Goal: Information Seeking & Learning: Find specific fact

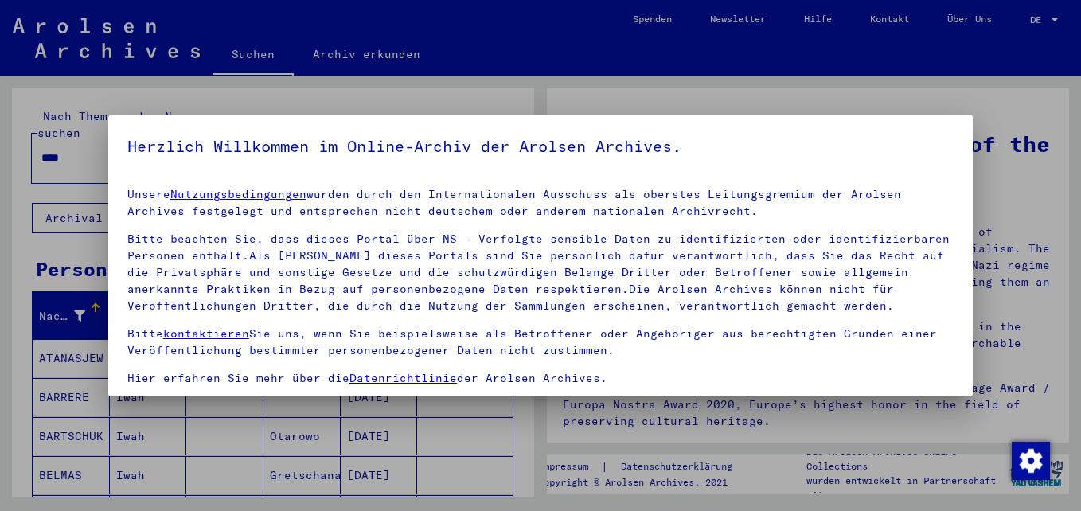
scroll to position [131, 0]
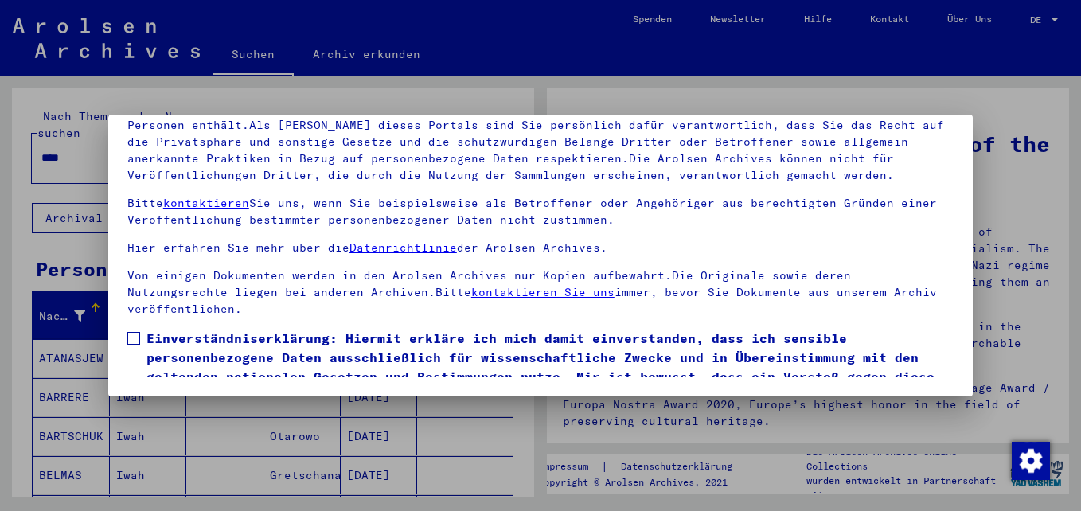
click at [131, 332] on span at bounding box center [133, 338] width 13 height 13
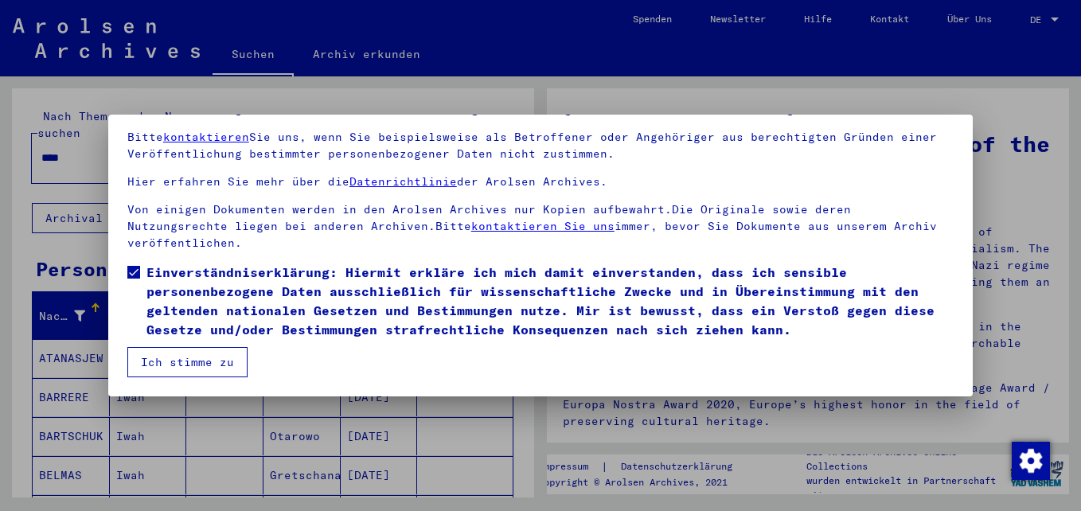
click at [198, 364] on button "Ich stimme zu" at bounding box center [187, 362] width 120 height 30
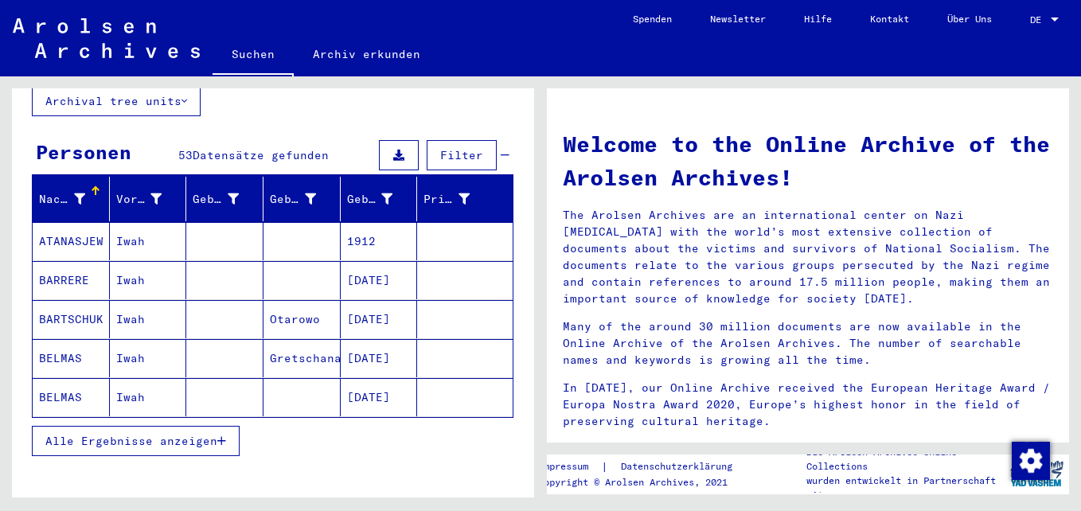
scroll to position [0, 0]
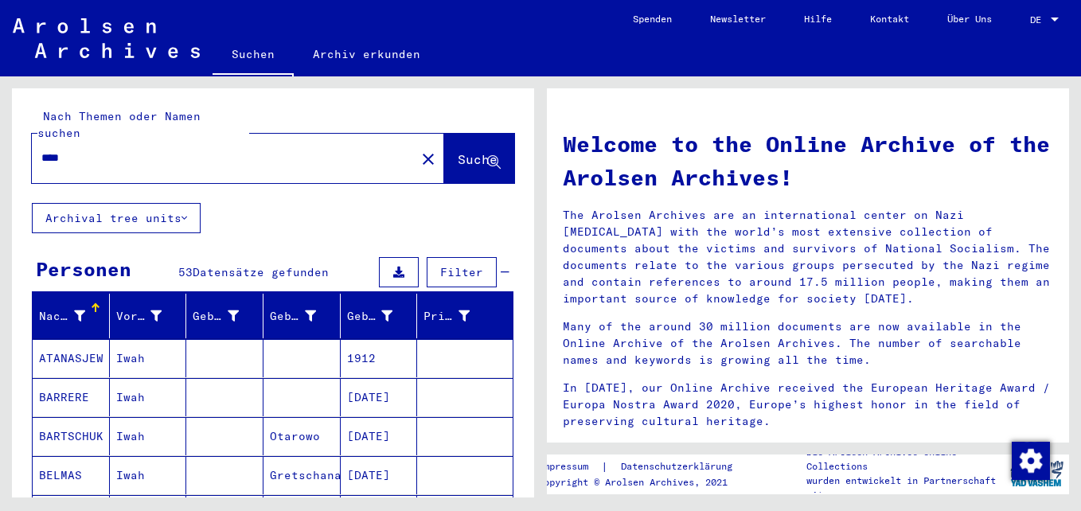
click at [223, 150] on input "****" at bounding box center [218, 158] width 355 height 17
click at [475, 151] on span "Suche" at bounding box center [478, 159] width 40 height 16
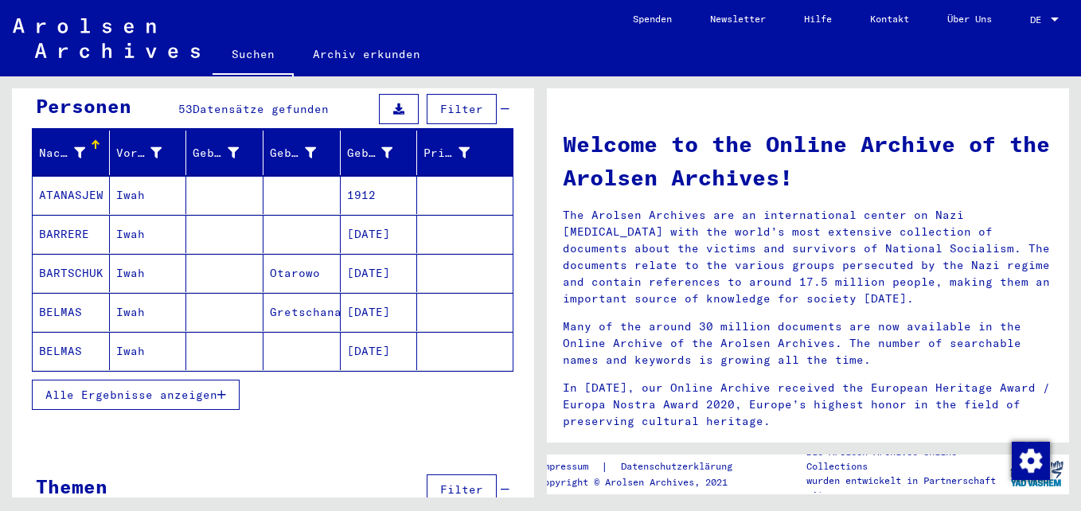
scroll to position [190, 0]
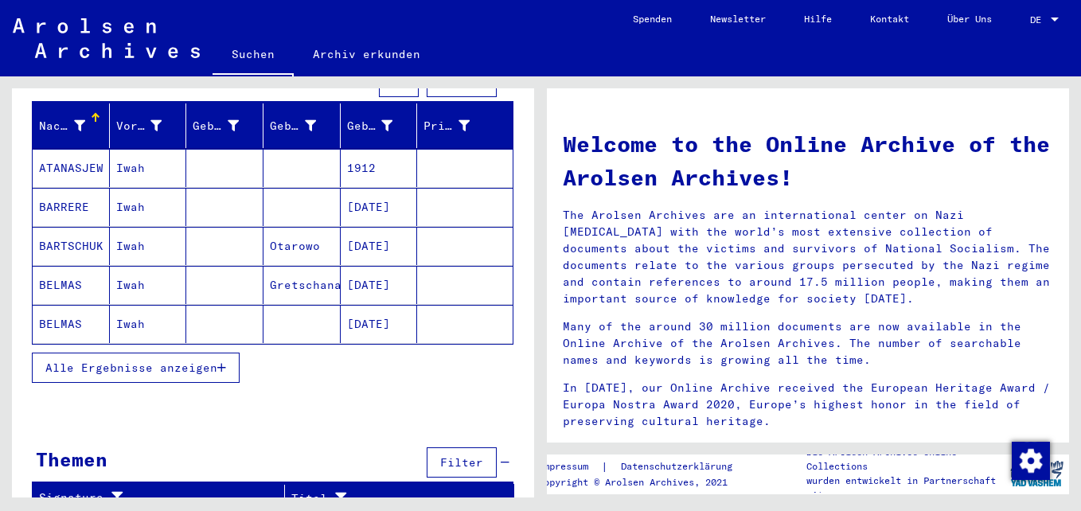
click at [534, 276] on div "Nach Themen oder Namen suchen **** close Suche Archival tree units Personen 53 …" at bounding box center [270, 286] width 541 height 421
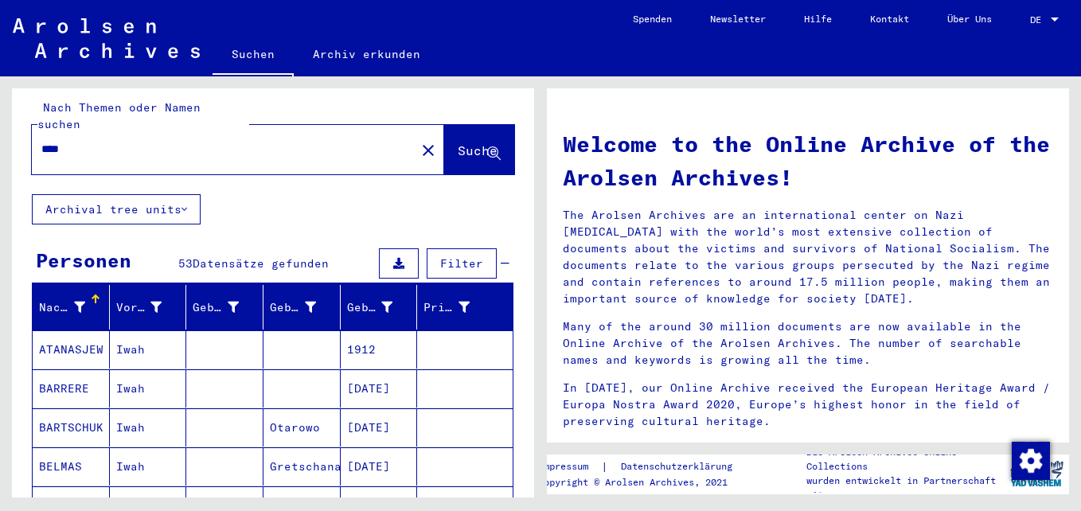
scroll to position [0, 0]
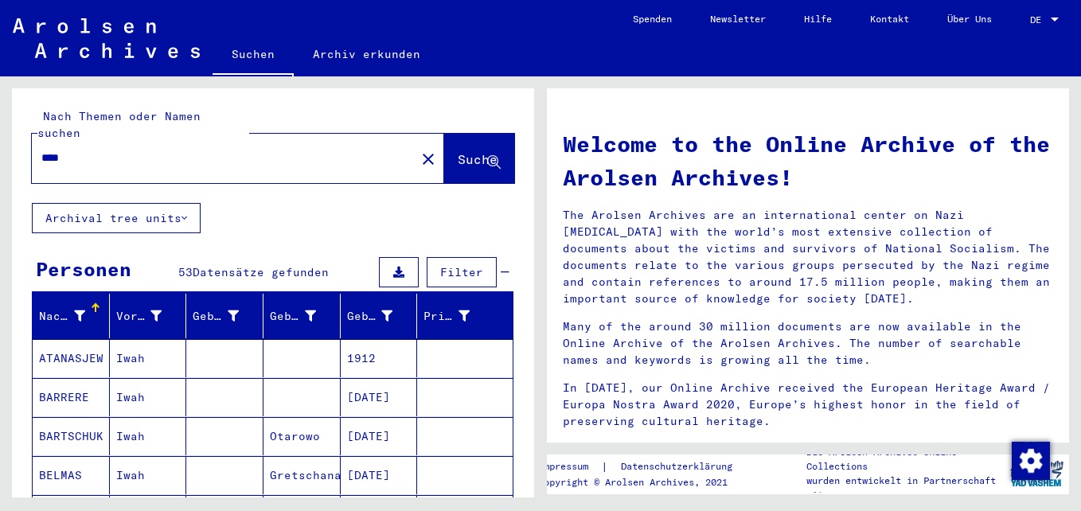
click at [149, 152] on div "****" at bounding box center [214, 158] width 365 height 36
click at [102, 150] on input "****" at bounding box center [218, 158] width 355 height 17
type input "*"
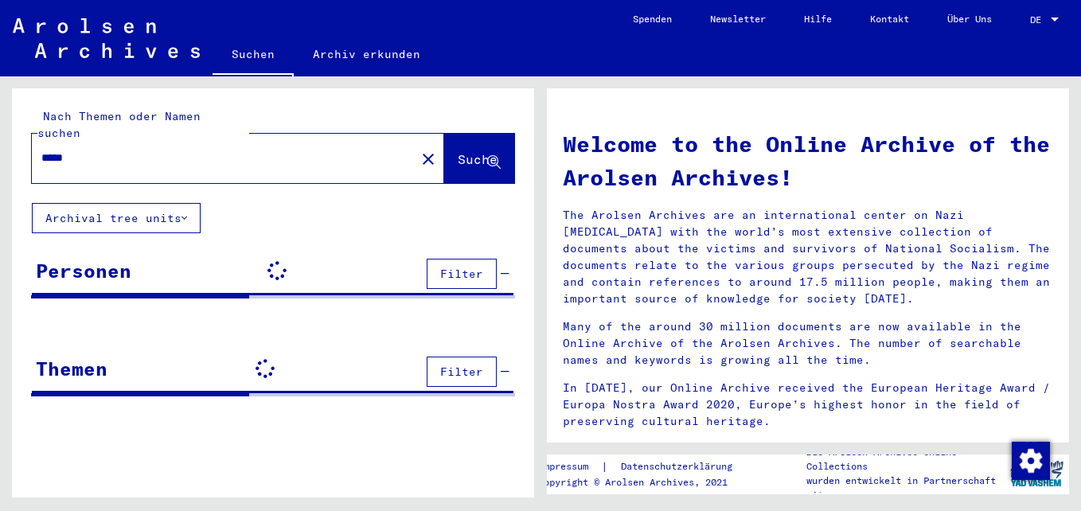
click at [458, 151] on span "Suche" at bounding box center [478, 159] width 40 height 16
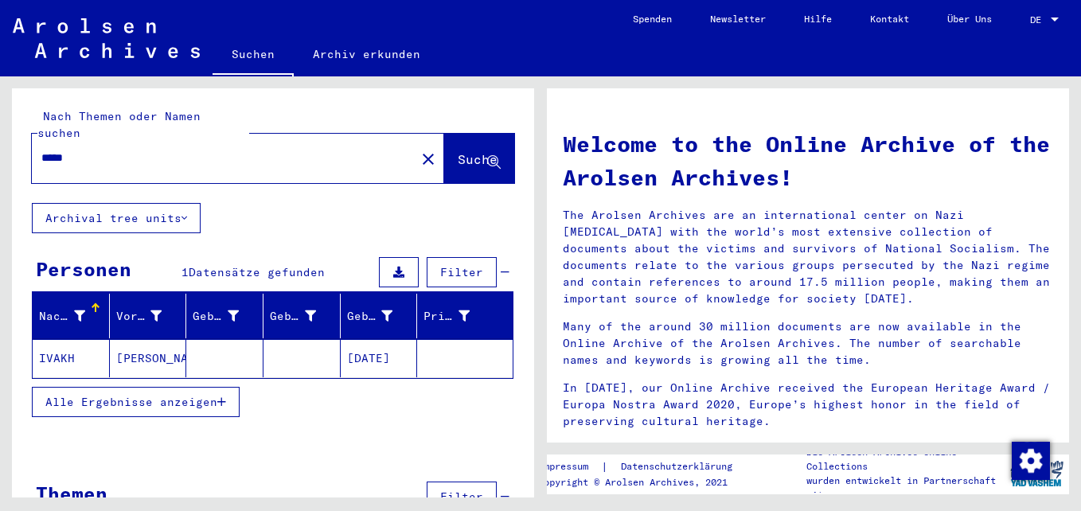
click at [131, 150] on input "*****" at bounding box center [218, 158] width 355 height 17
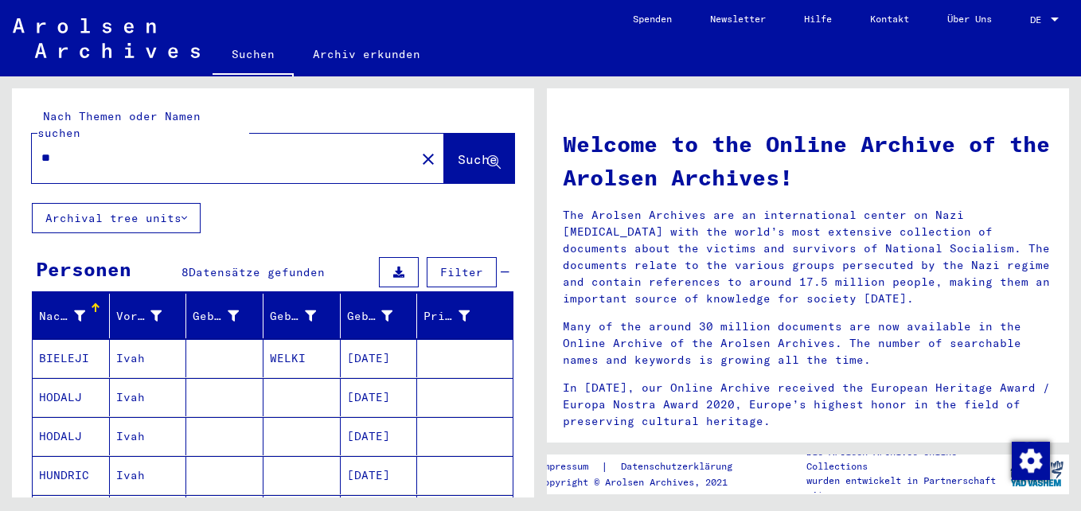
type input "*"
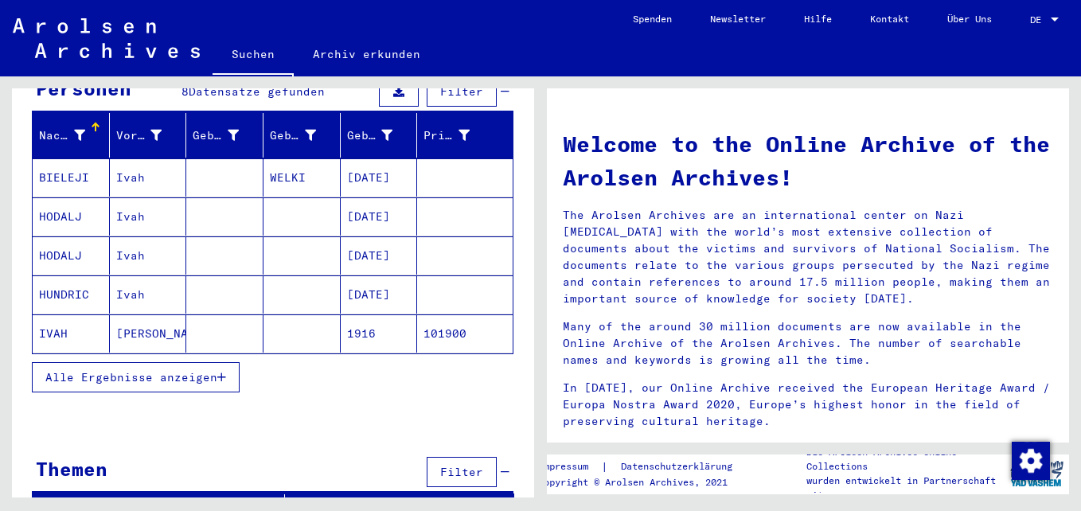
scroll to position [181, 0]
click at [190, 370] on span "Alle Ergebnisse anzeigen" at bounding box center [131, 377] width 172 height 14
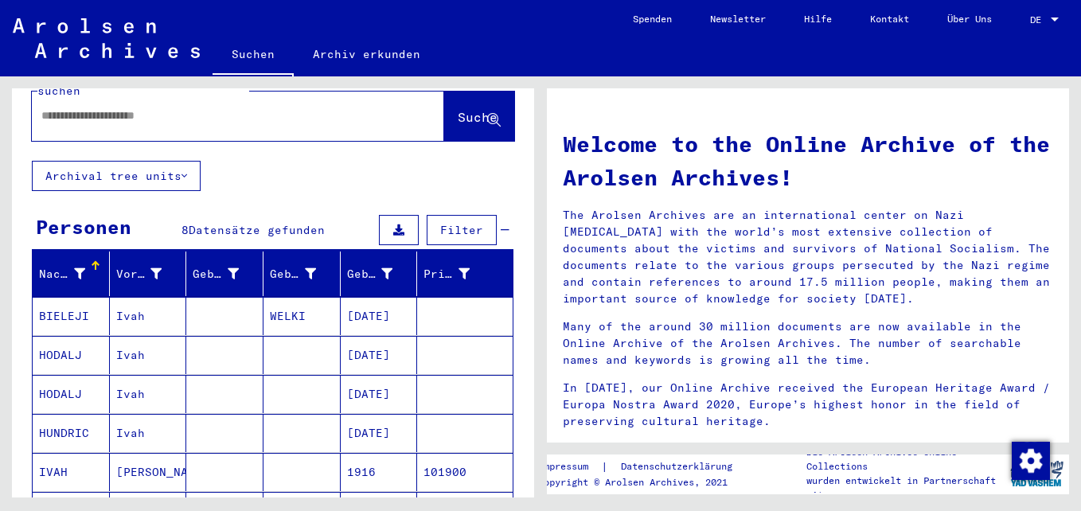
scroll to position [20, 0]
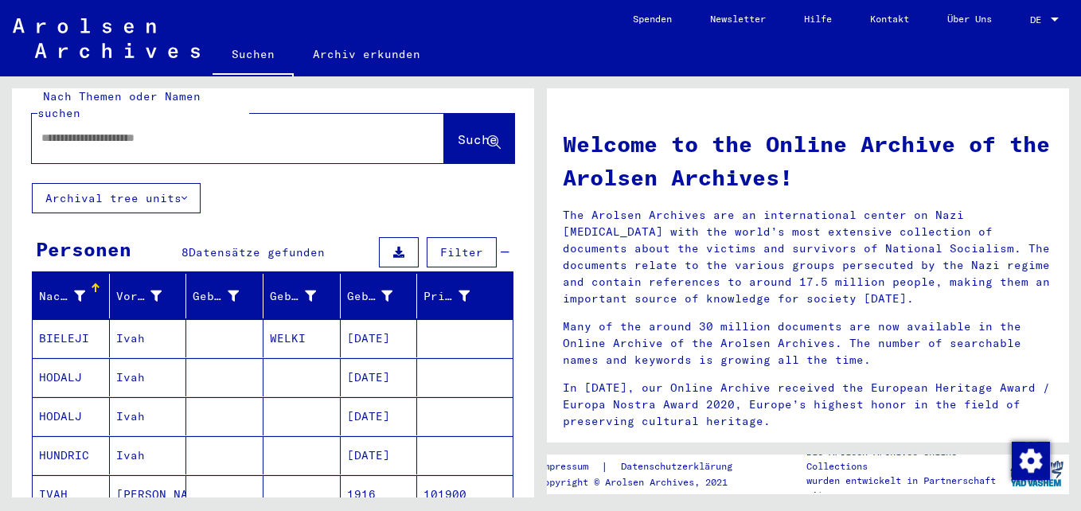
click at [307, 130] on input "text" at bounding box center [218, 138] width 355 height 17
type input "*"
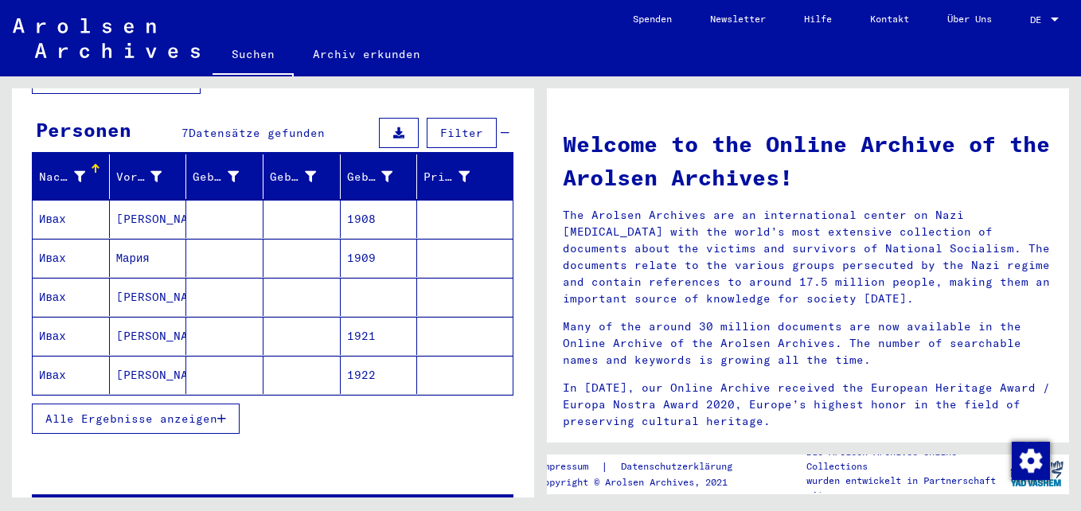
scroll to position [140, 0]
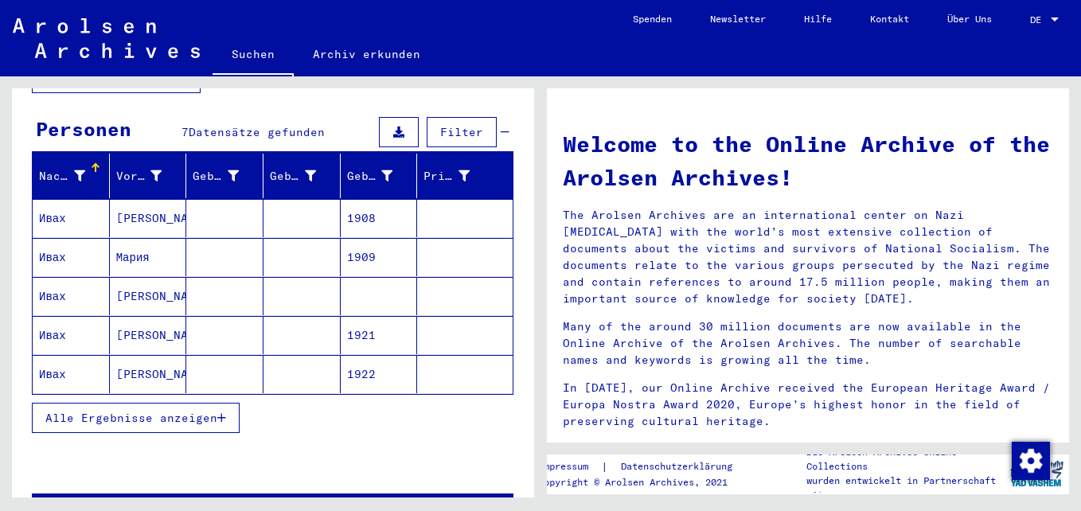
click at [186, 413] on button "Alle Ergebnisse anzeigen" at bounding box center [136, 418] width 208 height 30
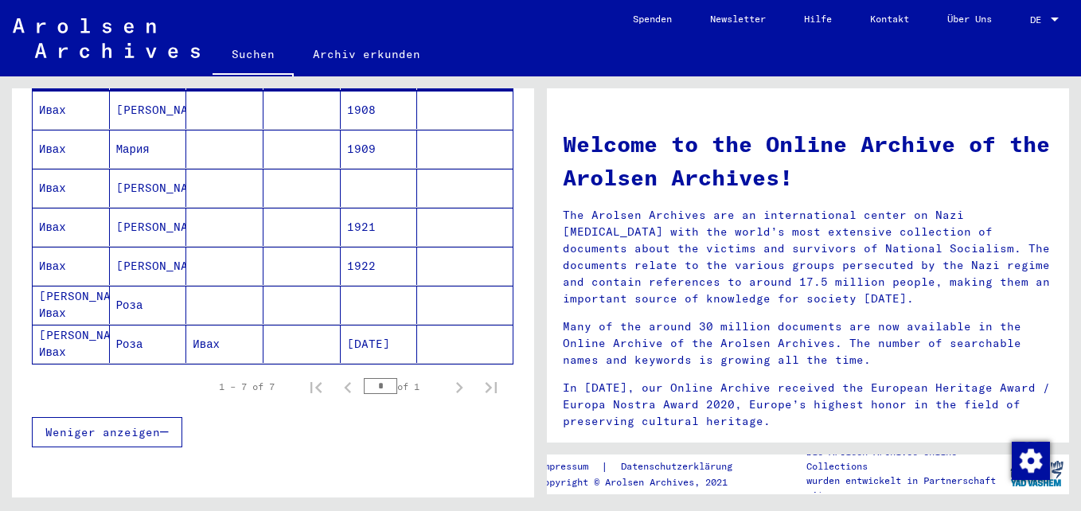
scroll to position [250, 0]
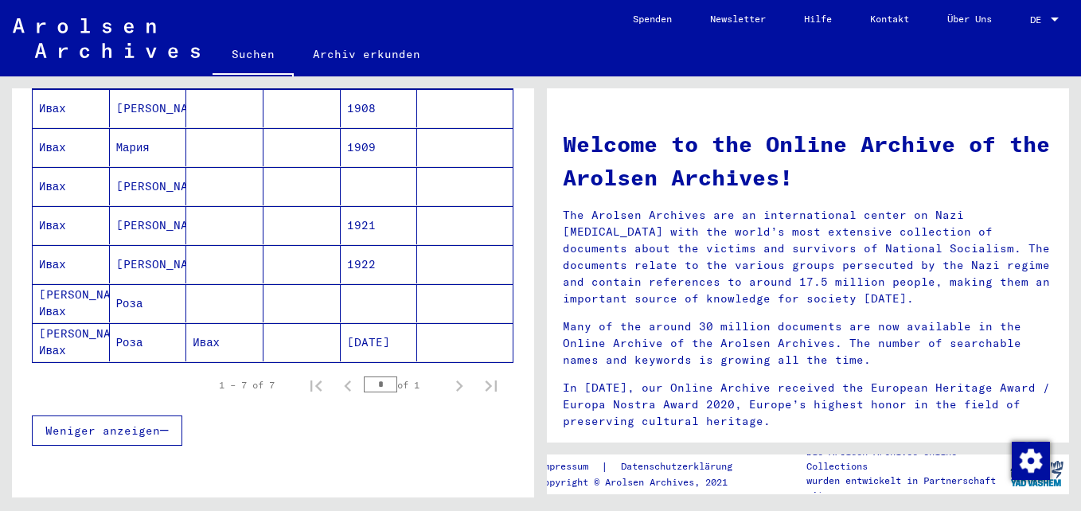
click at [43, 208] on mat-cell "Ивах" at bounding box center [71, 225] width 77 height 38
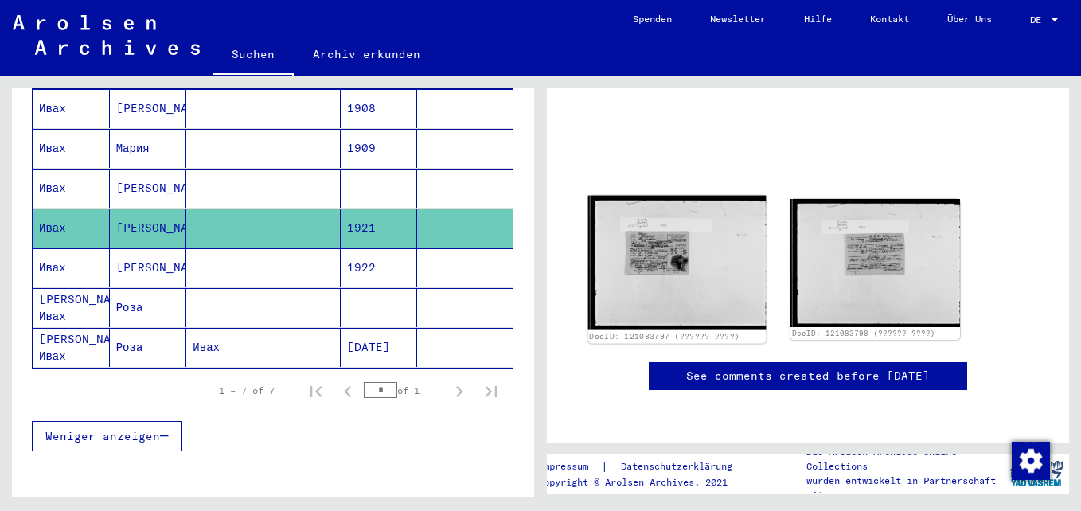
click at [632, 204] on img at bounding box center [678, 263] width 178 height 134
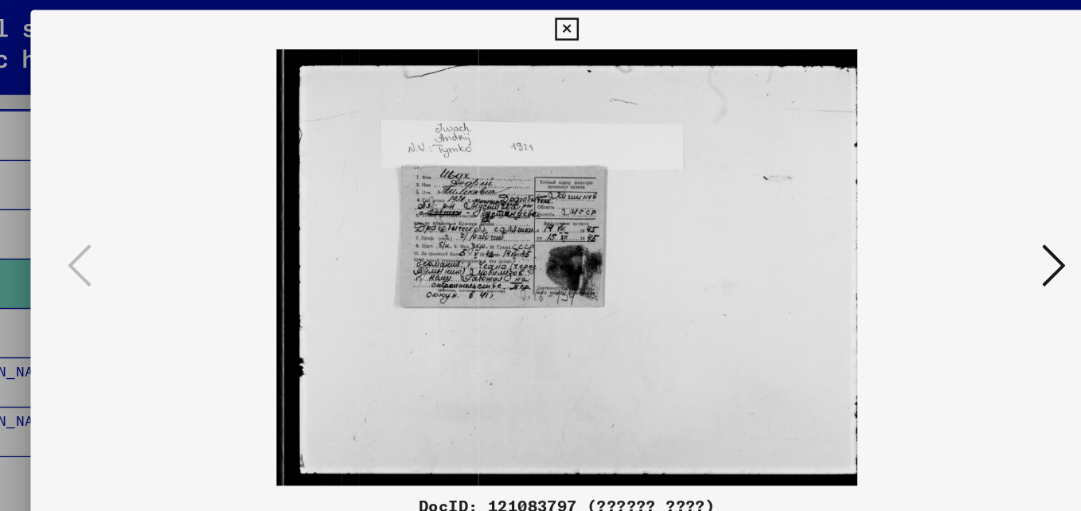
click at [544, 26] on icon at bounding box center [540, 23] width 18 height 19
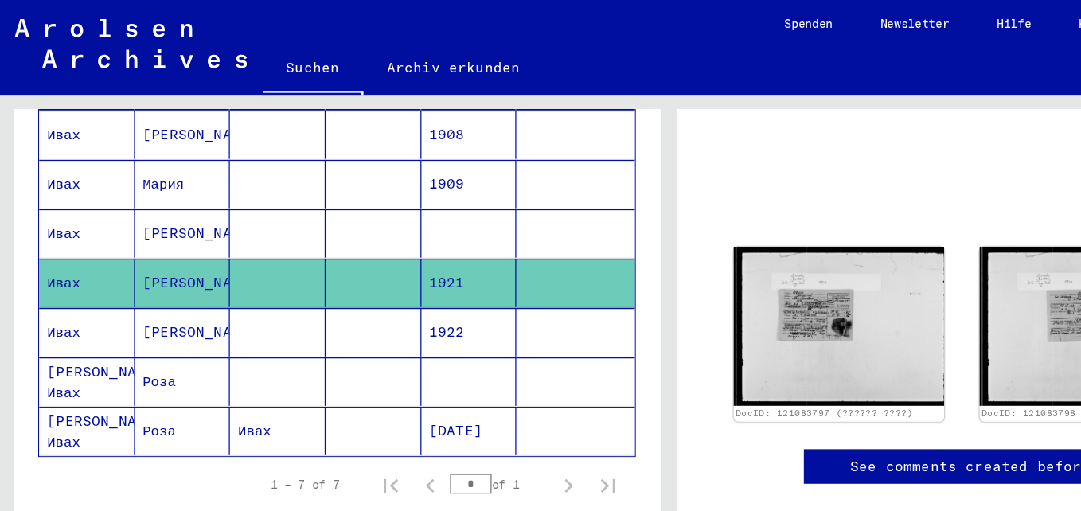
click at [58, 172] on mat-cell "Ивах" at bounding box center [71, 188] width 77 height 39
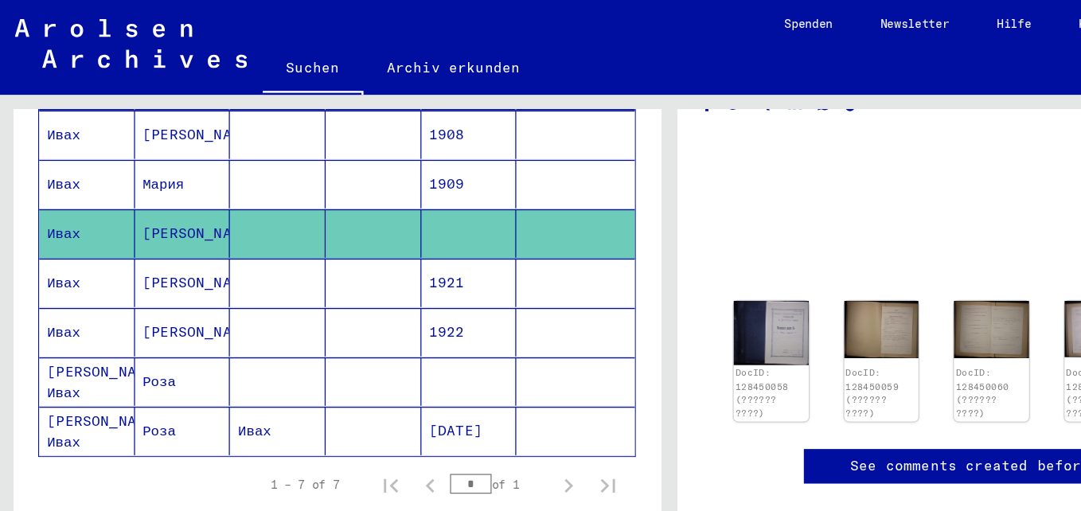
scroll to position [97, 0]
click at [615, 241] on img at bounding box center [622, 268] width 63 height 54
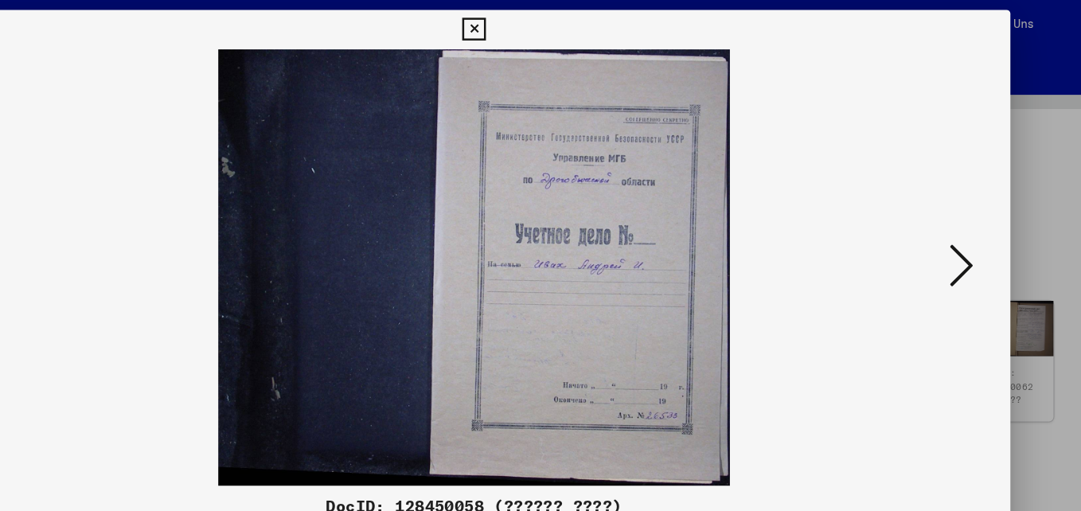
click at [933, 223] on icon at bounding box center [933, 214] width 19 height 38
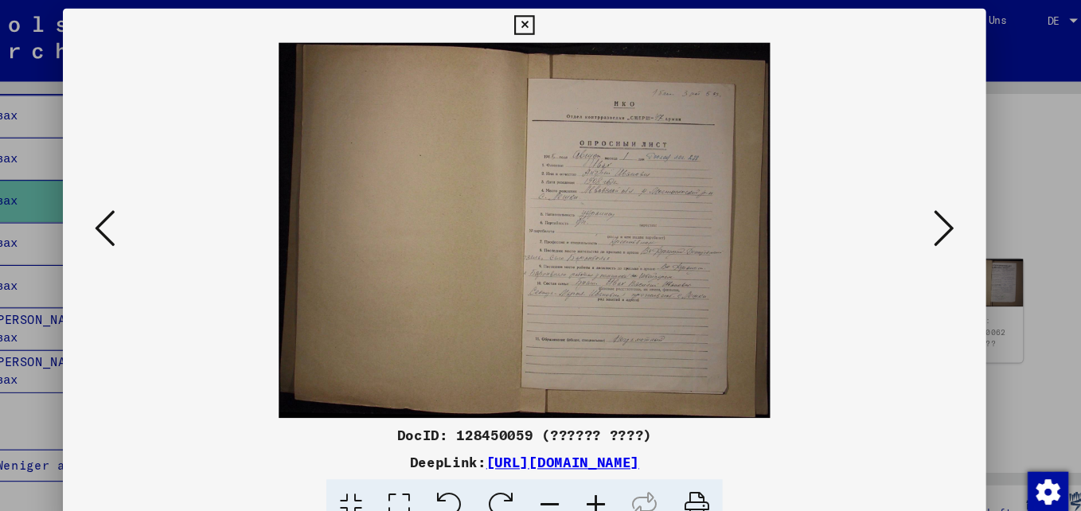
click at [541, 22] on icon at bounding box center [540, 23] width 18 height 19
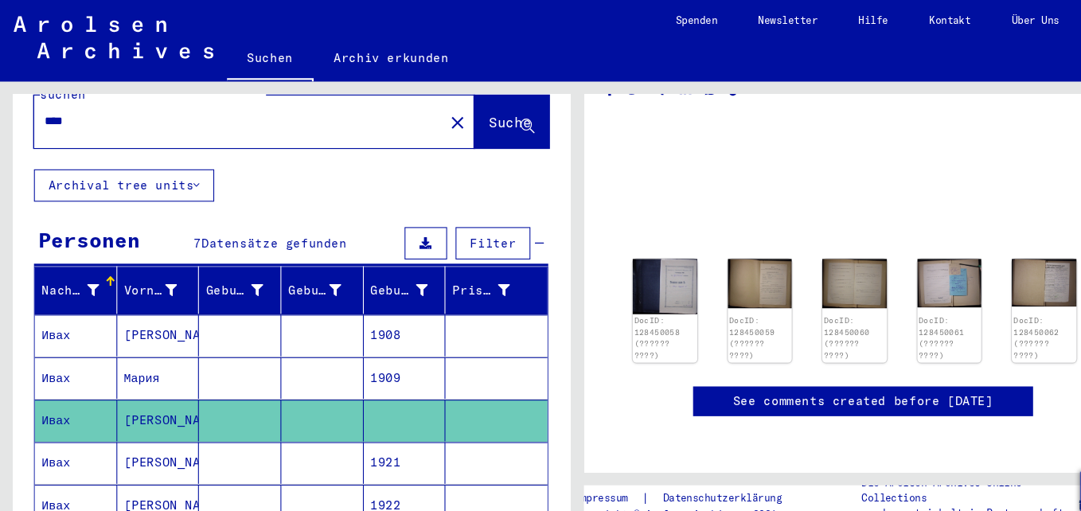
scroll to position [1, 0]
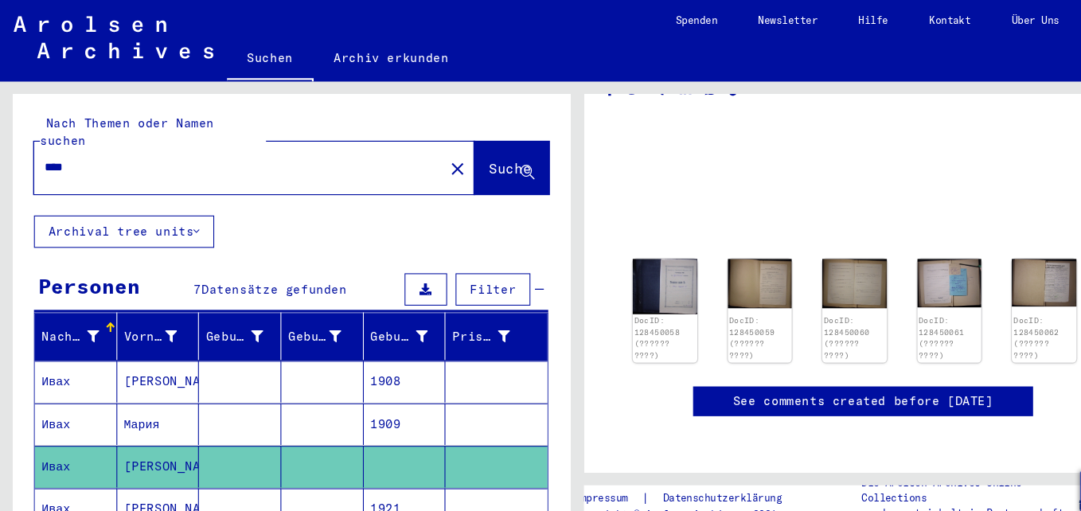
click at [278, 149] on input "****" at bounding box center [223, 157] width 365 height 17
type input "*"
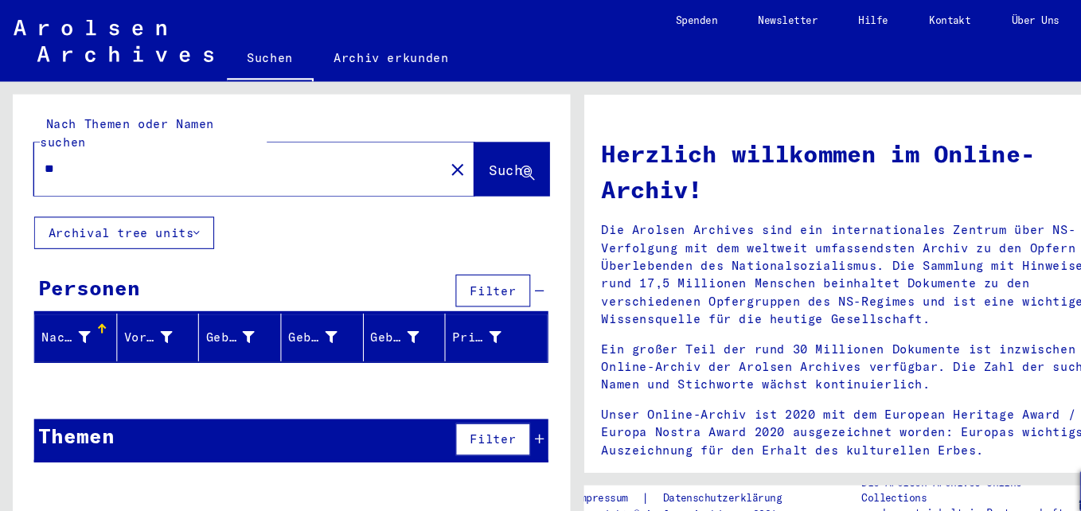
type input "*"
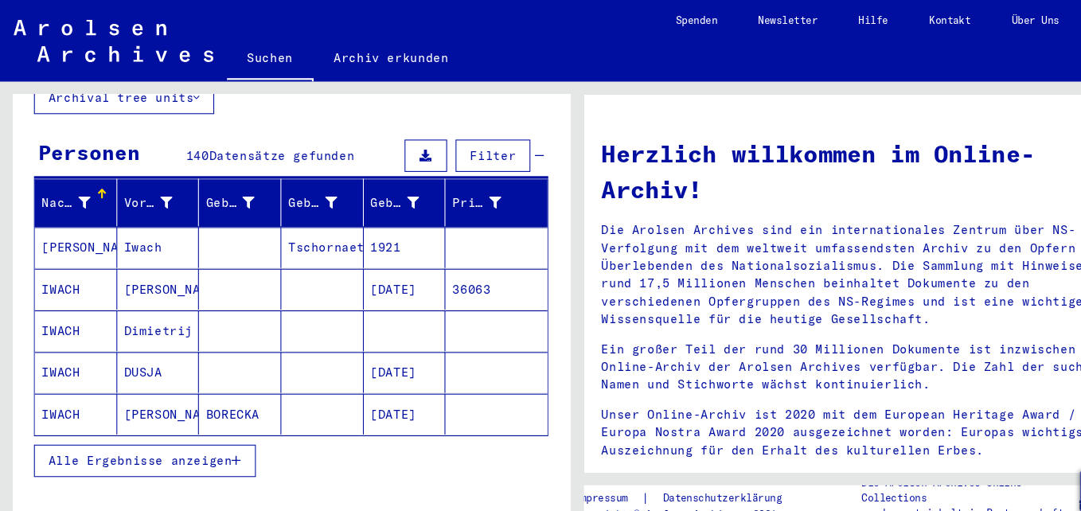
scroll to position [128, 0]
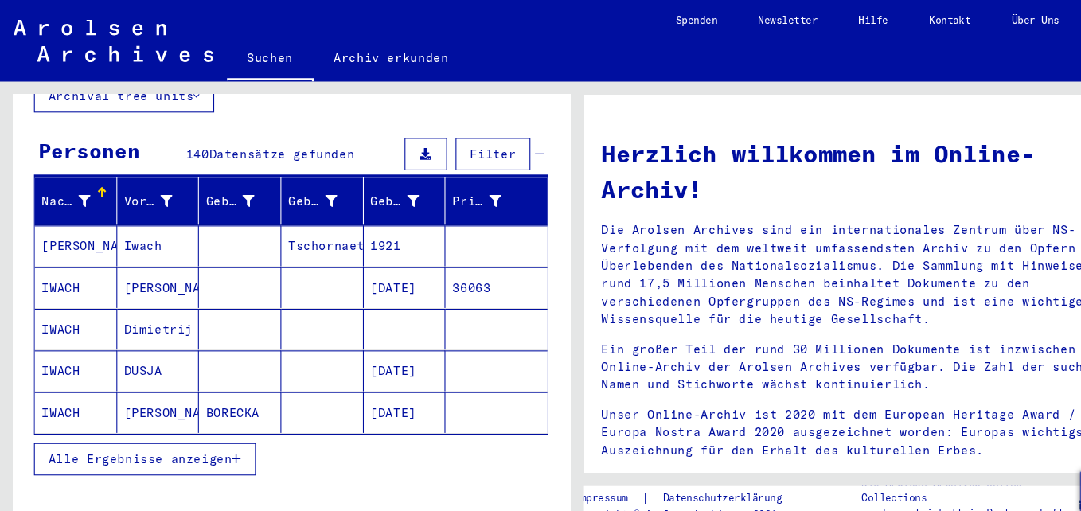
click at [202, 423] on button "Alle Ergebnisse anzeigen" at bounding box center [136, 430] width 208 height 30
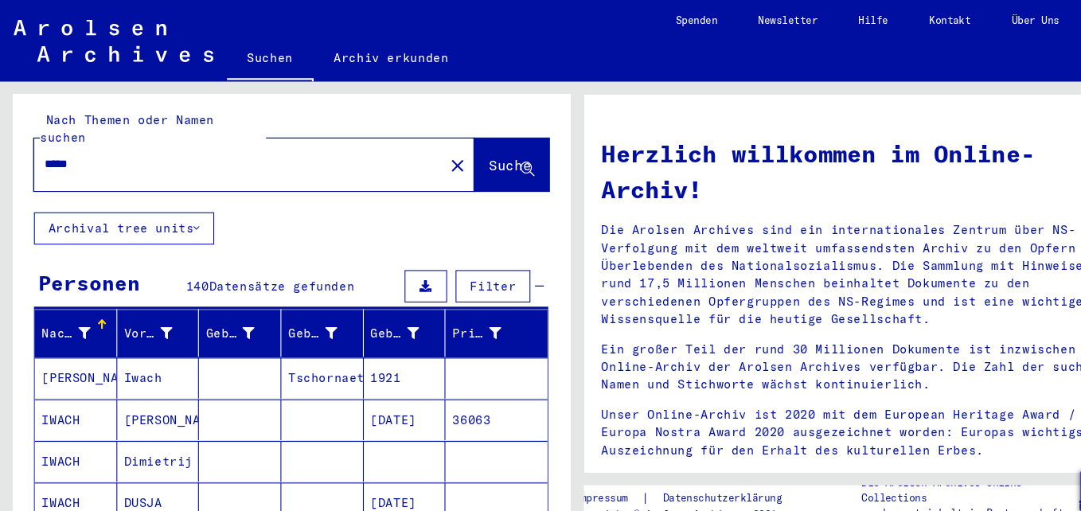
scroll to position [0, 0]
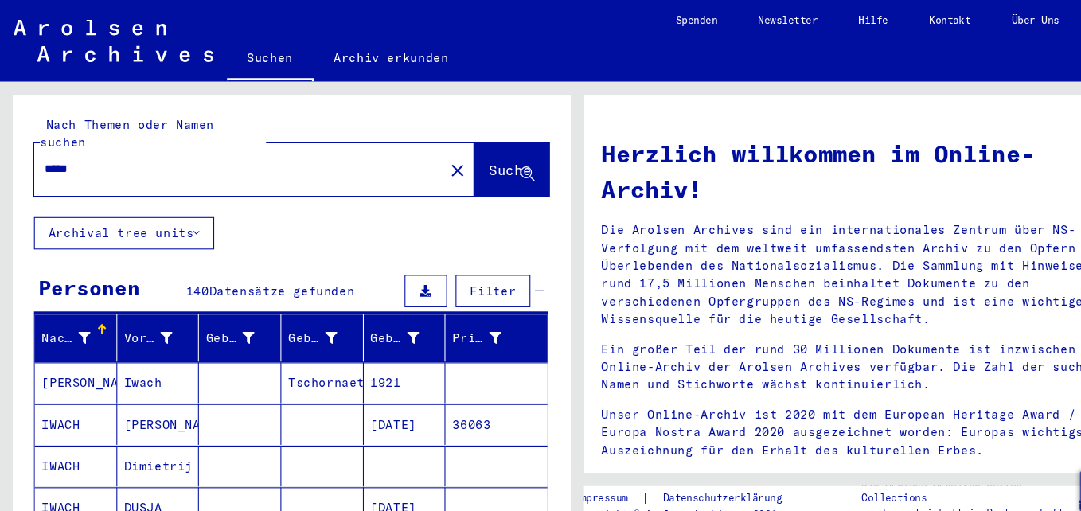
click at [184, 150] on input "*****" at bounding box center [218, 158] width 355 height 17
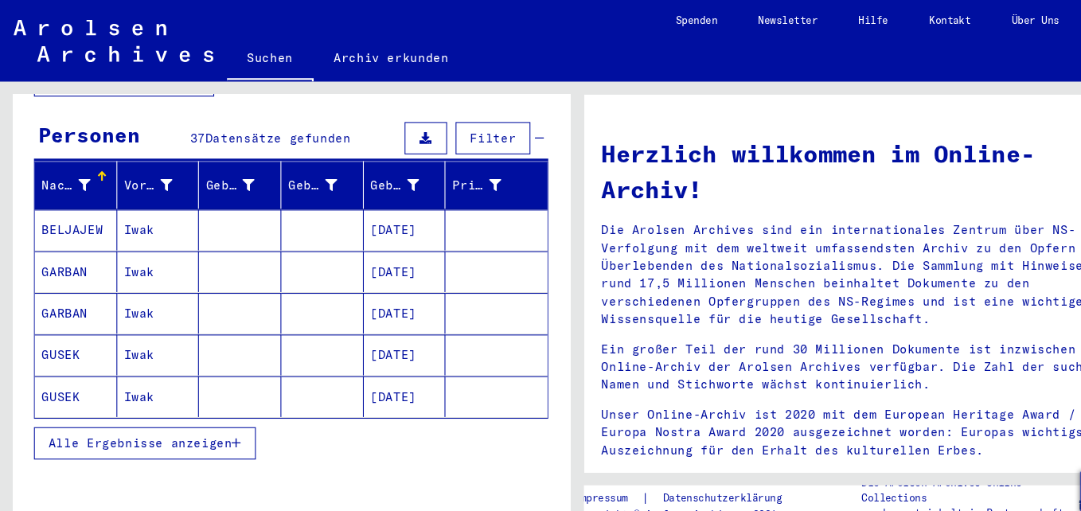
scroll to position [178, 0]
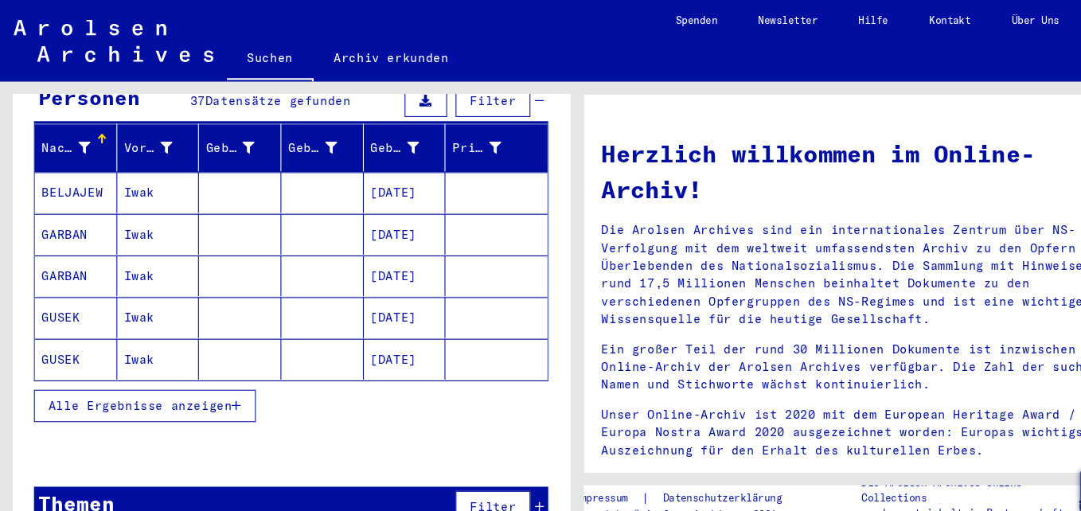
click at [222, 375] on icon "button" at bounding box center [221, 380] width 9 height 11
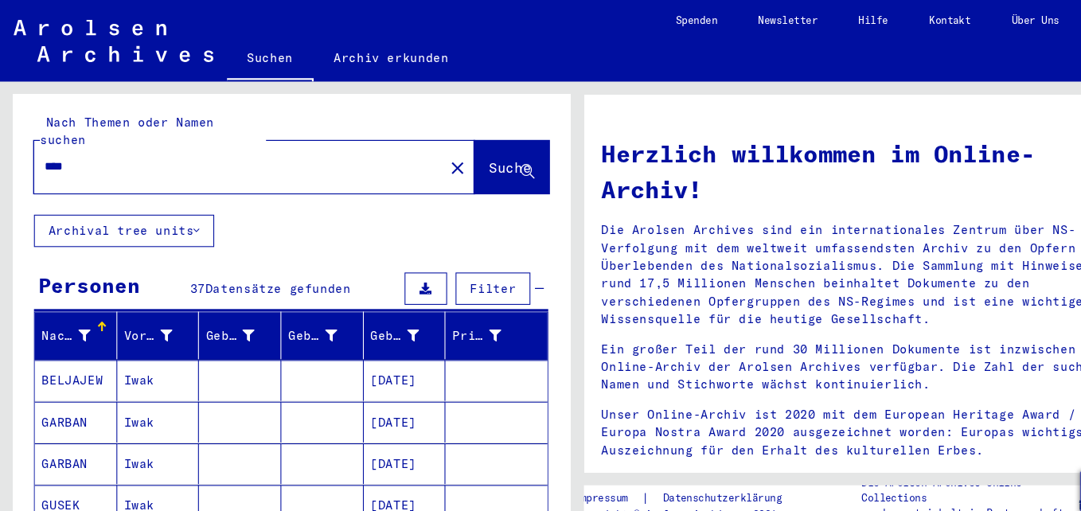
scroll to position [0, 0]
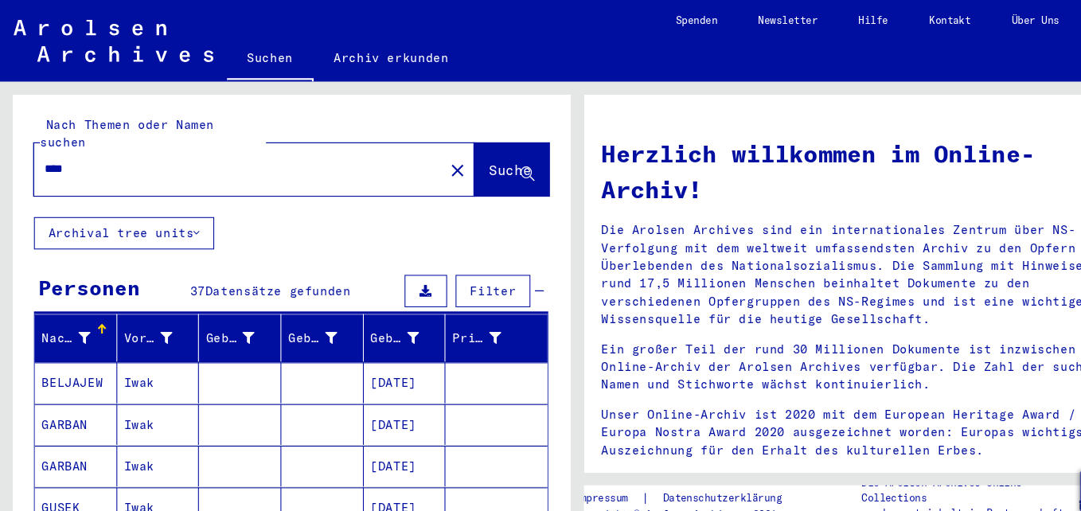
click at [212, 150] on input "****" at bounding box center [218, 158] width 355 height 17
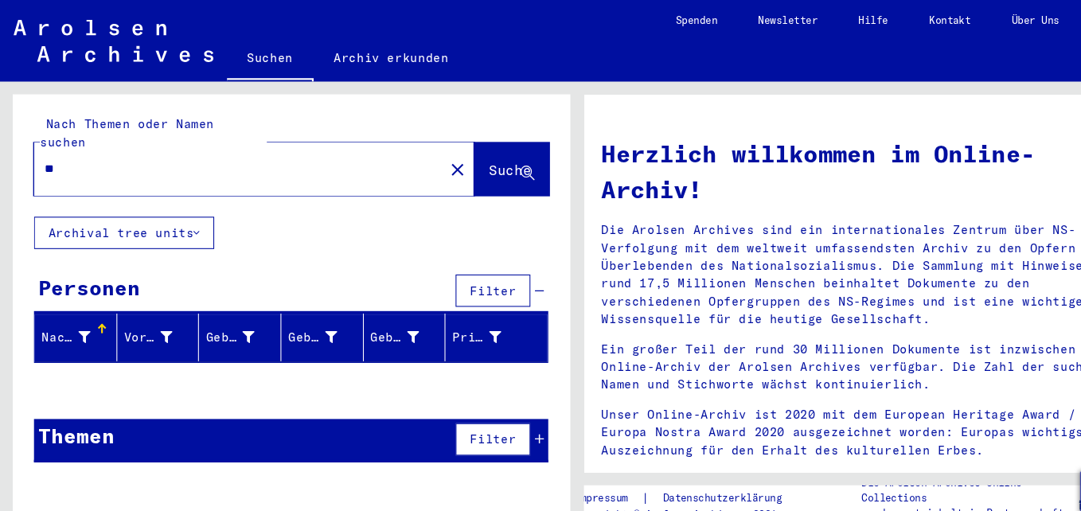
type input "*"
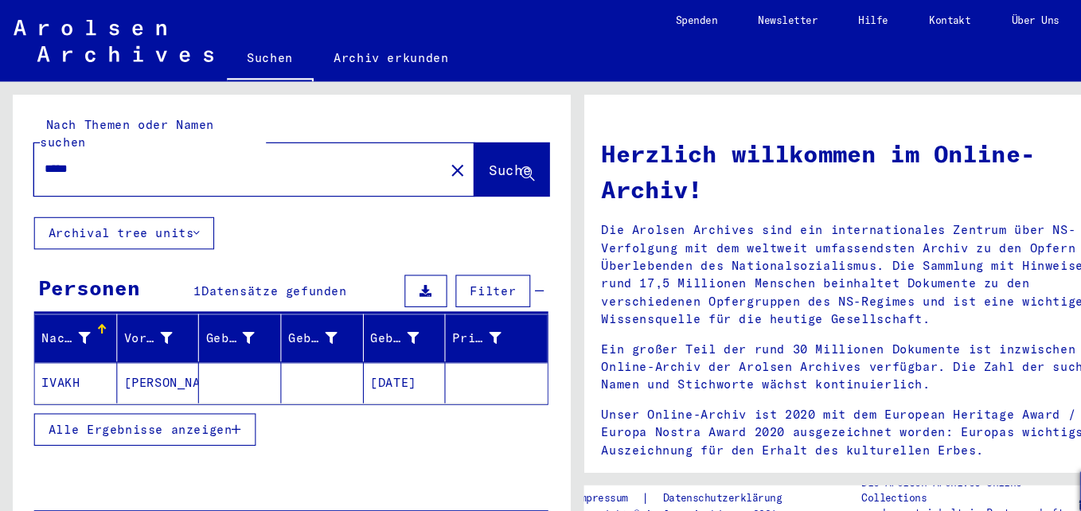
click at [209, 395] on span "Alle Ergebnisse anzeigen" at bounding box center [131, 402] width 172 height 14
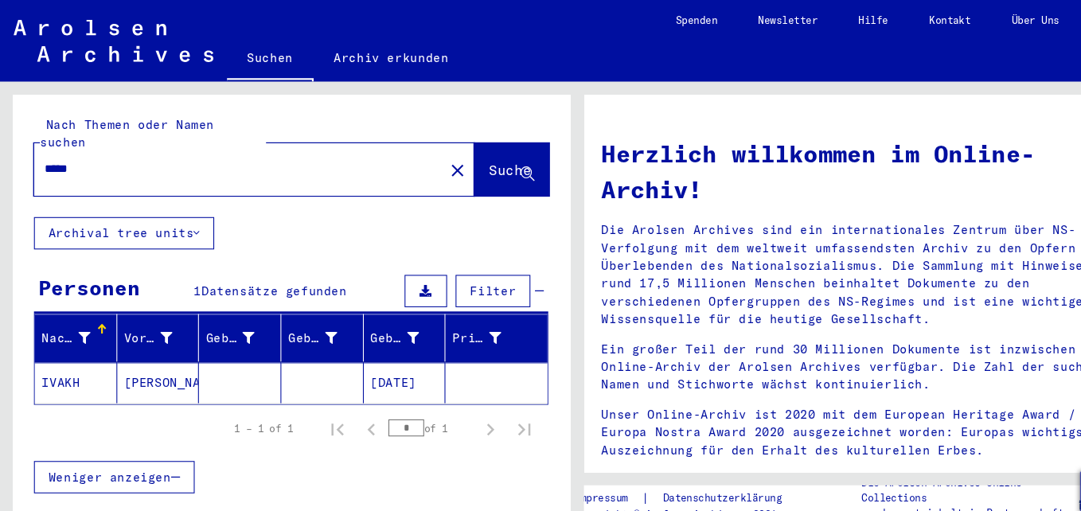
click at [68, 150] on input "*****" at bounding box center [218, 158] width 355 height 17
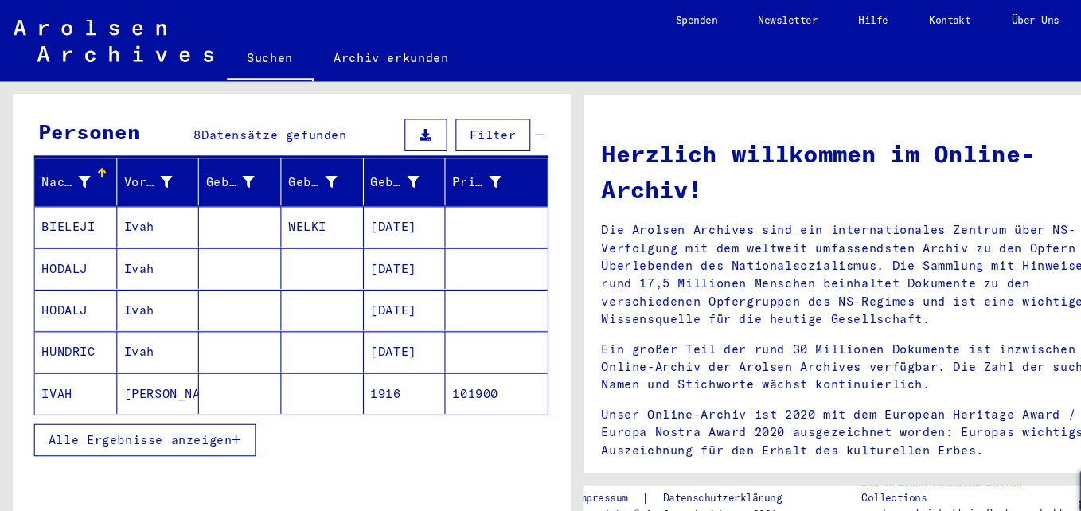
scroll to position [147, 0]
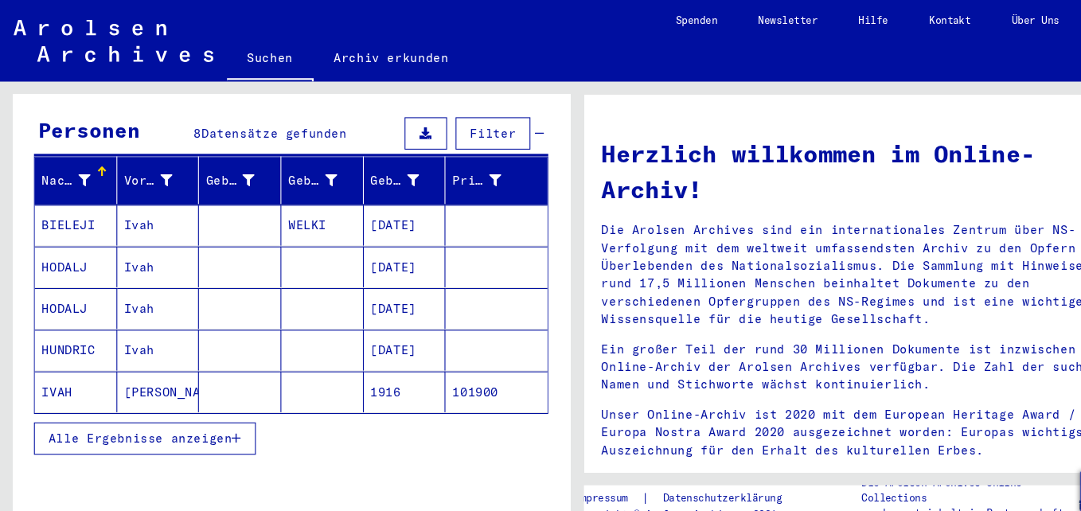
click at [180, 404] on span "Alle Ergebnisse anzeigen" at bounding box center [131, 411] width 172 height 14
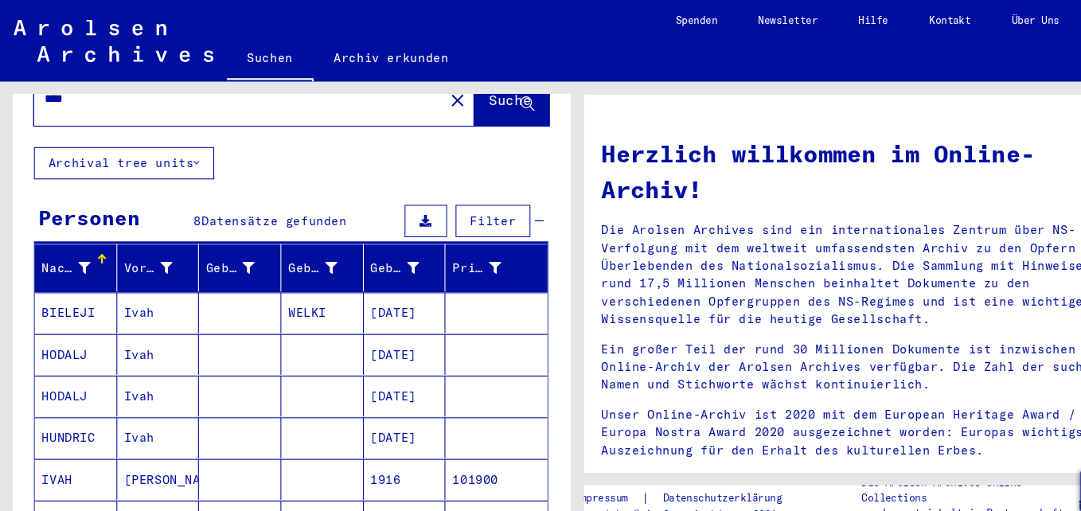
scroll to position [0, 0]
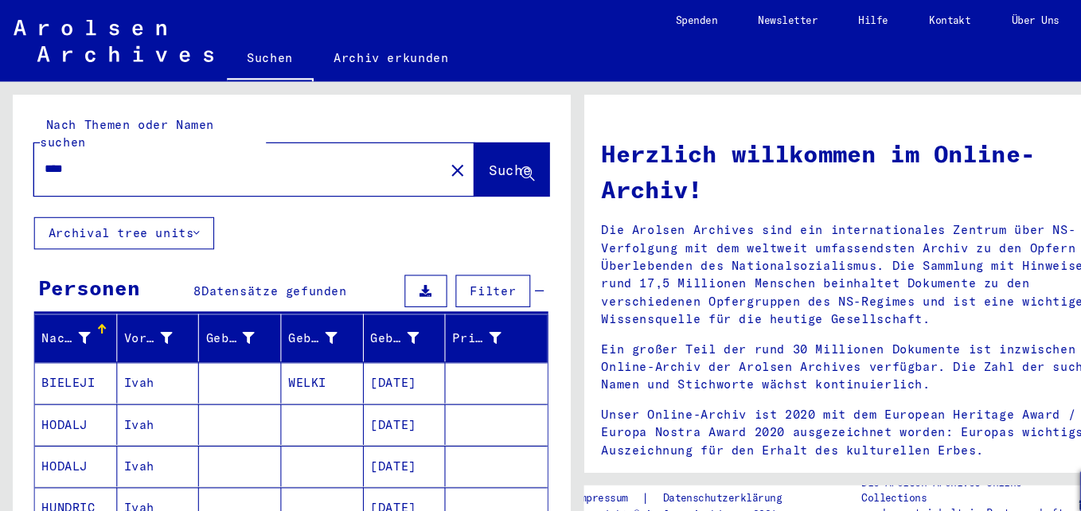
click at [153, 150] on input "****" at bounding box center [218, 158] width 355 height 17
type input "*"
type input "****"
click at [444, 159] on button "Suche" at bounding box center [479, 158] width 70 height 49
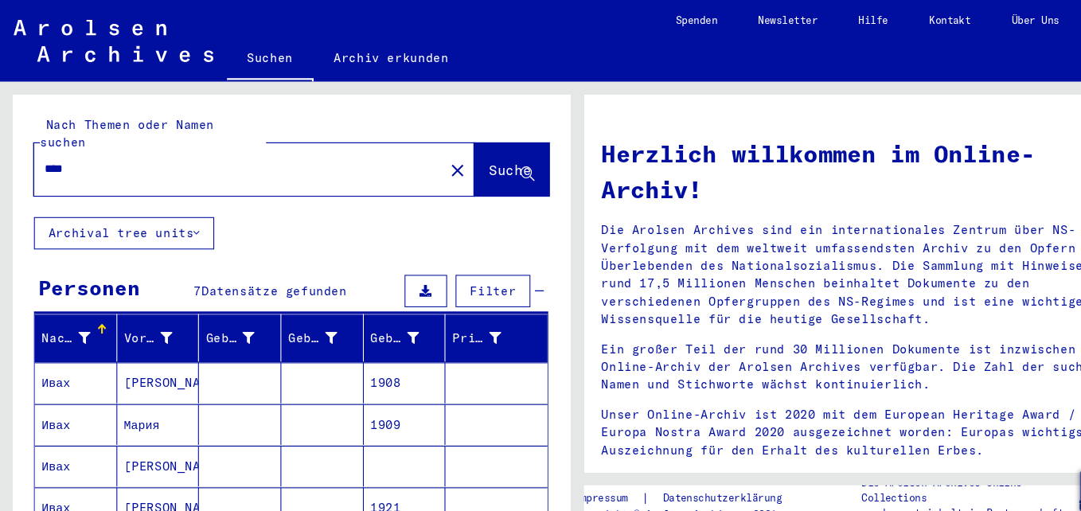
click at [61, 340] on mat-cell "Ивах" at bounding box center [71, 358] width 77 height 38
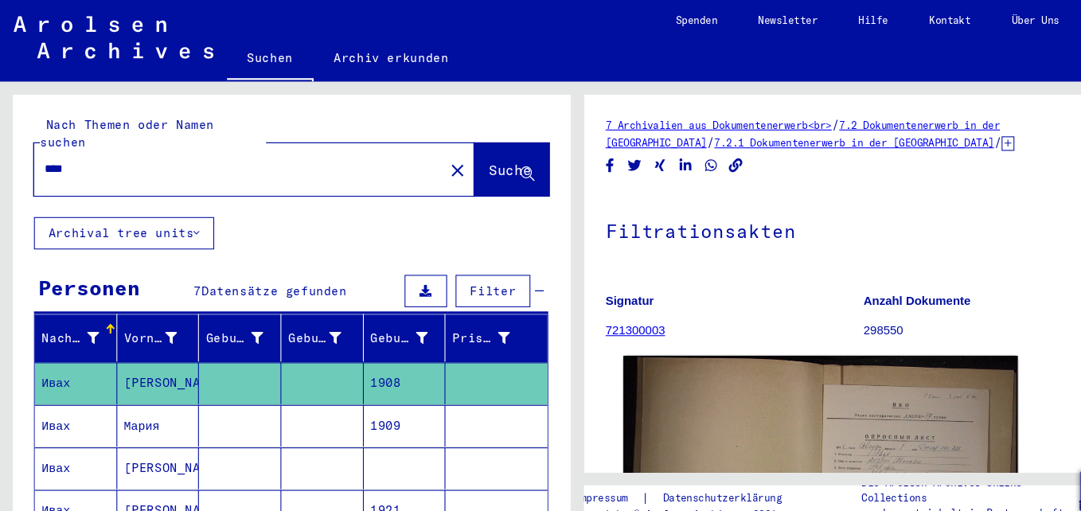
click at [822, 379] on img at bounding box center [769, 474] width 370 height 283
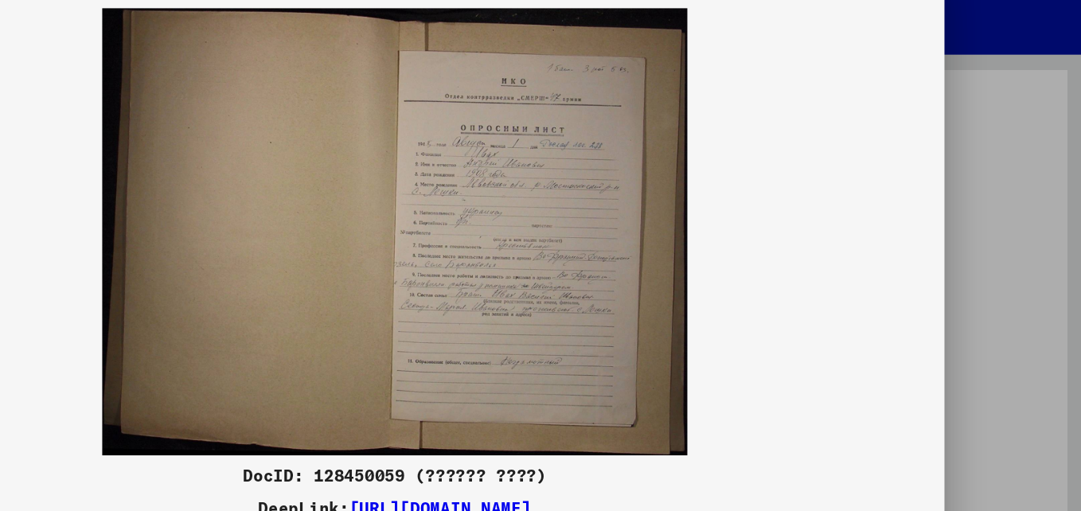
click at [1032, 209] on div at bounding box center [540, 255] width 1081 height 511
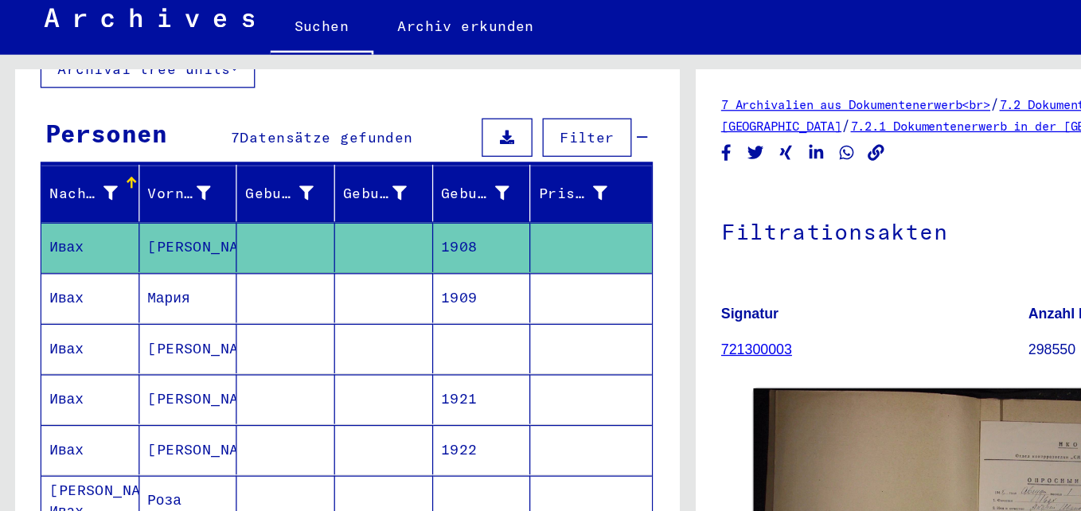
scroll to position [140, 0]
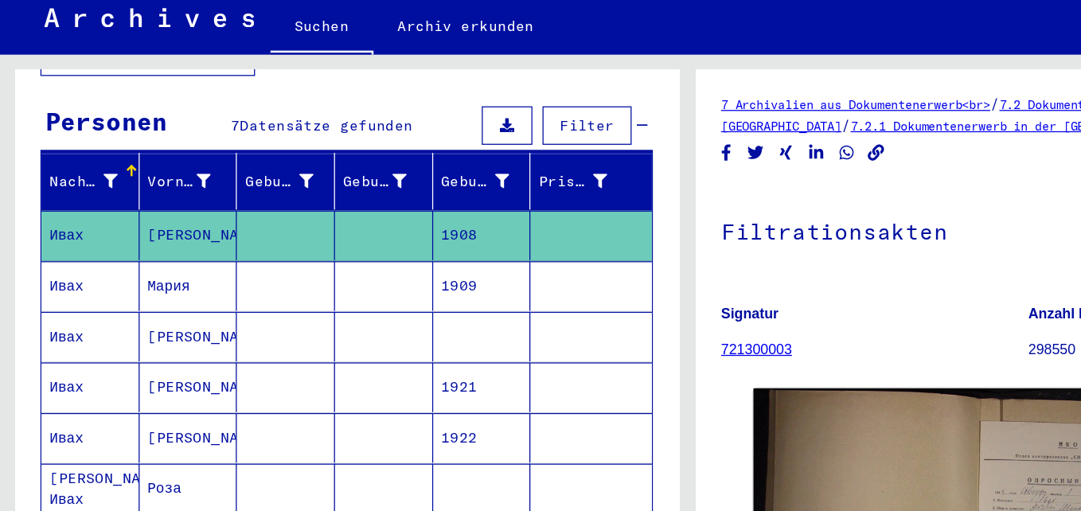
click at [69, 319] on mat-cell "Ивах" at bounding box center [71, 338] width 77 height 39
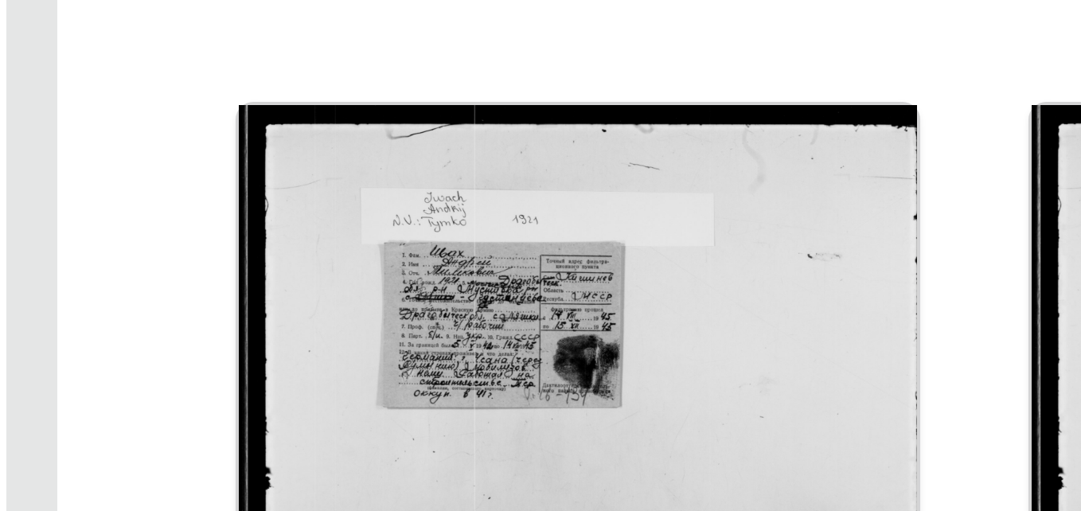
scroll to position [9, 0]
